Goal: Find specific page/section: Find specific page/section

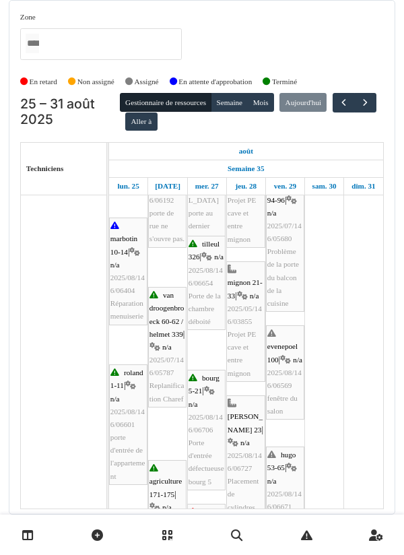
scroll to position [185, 0]
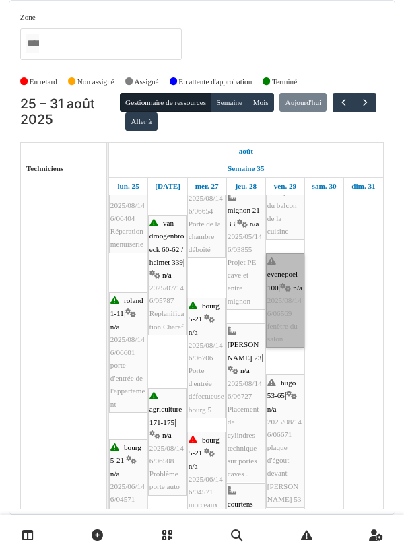
click at [283, 323] on link "evenepoel 100 | n/a 2025/08/146/06569 fenêtre du salon" at bounding box center [285, 300] width 38 height 94
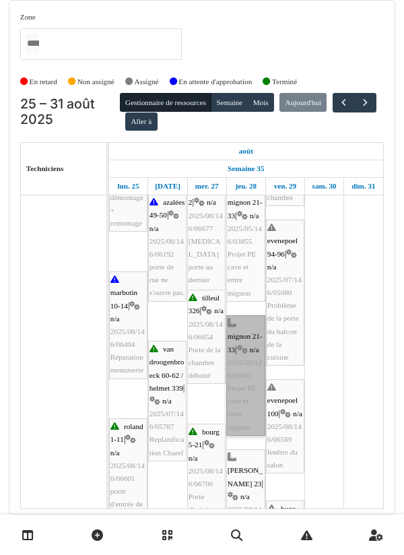
click at [240, 365] on link "mignon 21-33 | n/a 2025/05/146/03855 Projet PE cave et entre mignon" at bounding box center [245, 375] width 39 height 121
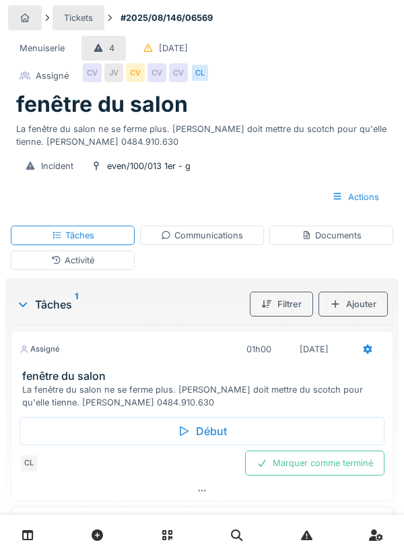
click at [306, 53] on div "Menuiserie 4 [DATE] Assigné CV JV CV CV CV CL" at bounding box center [202, 62] width 388 height 58
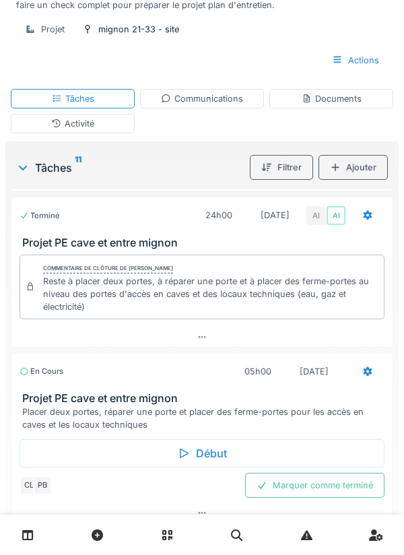
scroll to position [1250, 0]
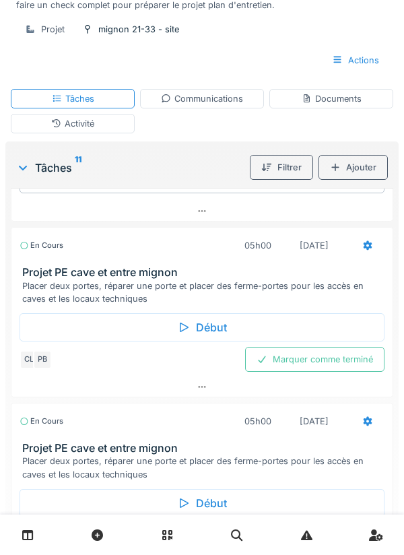
click at [211, 341] on div "Début" at bounding box center [202, 327] width 365 height 28
